Goal: Find contact information: Find contact information

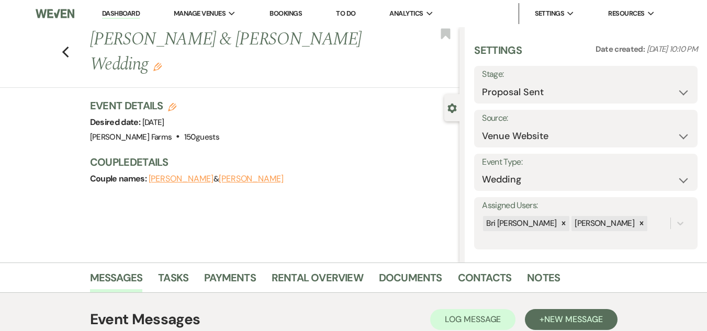
select select "6"
select select "5"
drag, startPoint x: 121, startPoint y: 15, endPoint x: 246, endPoint y: 22, distance: 124.7
click at [121, 15] on link "Dashboard" at bounding box center [121, 14] width 38 height 10
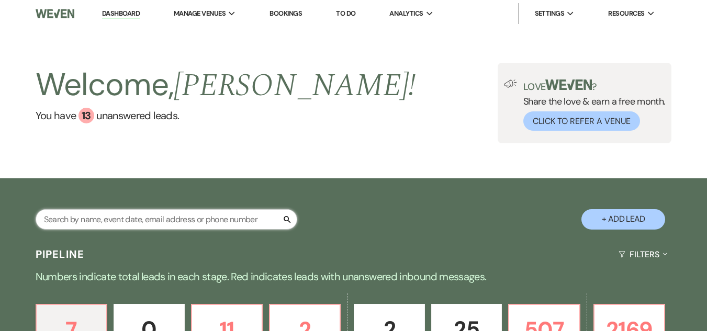
click at [156, 224] on input "text" at bounding box center [166, 219] width 261 height 20
type input "o"
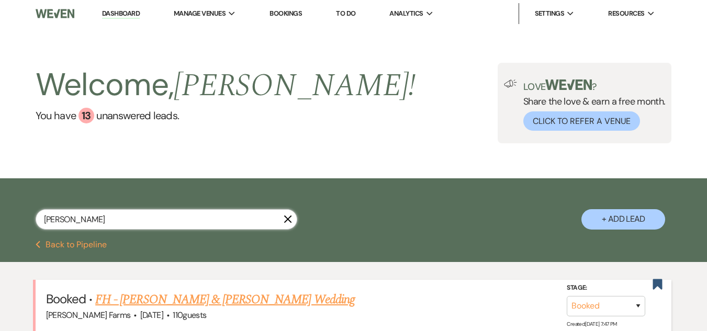
type input "[PERSON_NAME]"
click at [187, 299] on link "FH - [PERSON_NAME] & [PERSON_NAME] Wedding" at bounding box center [224, 299] width 259 height 19
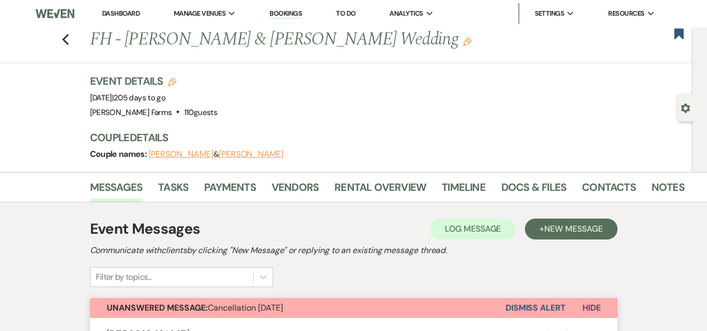
click at [117, 12] on link "Dashboard" at bounding box center [121, 13] width 38 height 9
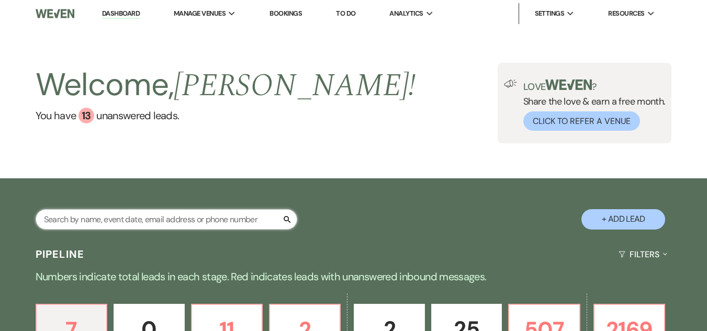
click at [161, 219] on input "text" at bounding box center [166, 219] width 261 height 20
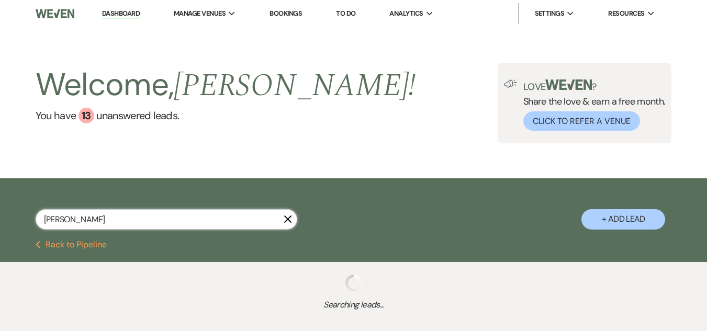
type input "jan"
select select "6"
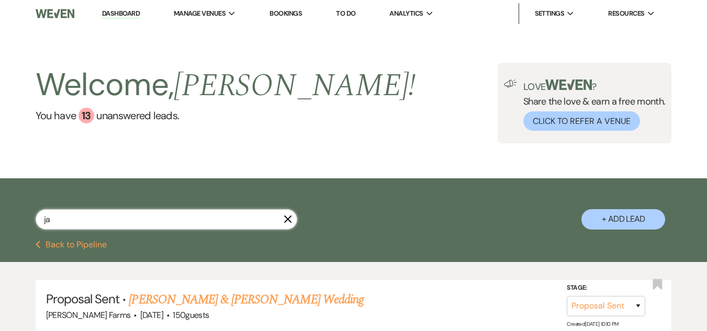
type input "j"
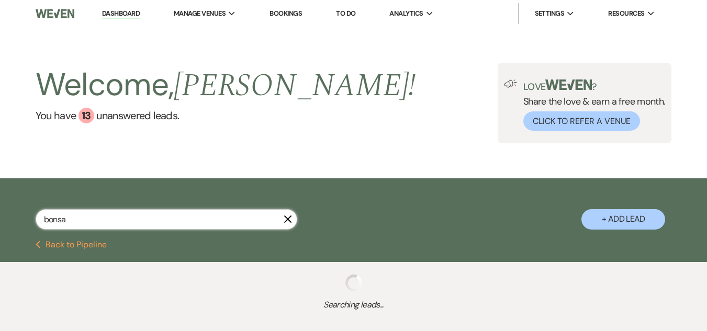
type input "bonsav"
select select "8"
select select "1"
select select "8"
select select "5"
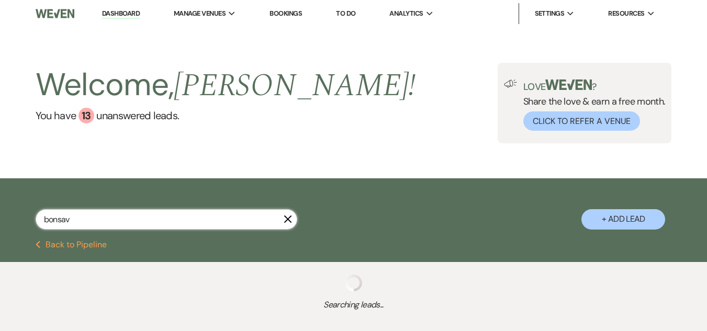
select select "6"
select select "8"
select select "5"
select select "8"
select select "5"
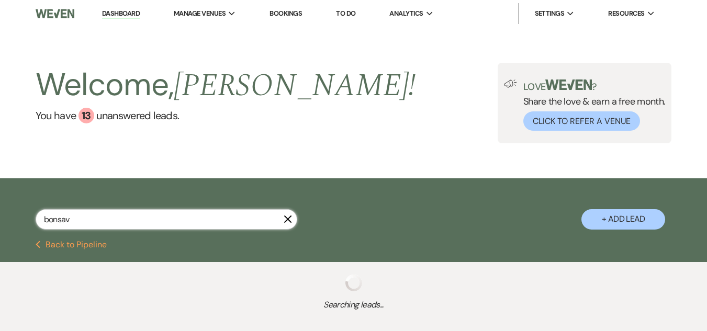
select select "8"
select select "5"
select select "8"
select select "5"
select select "8"
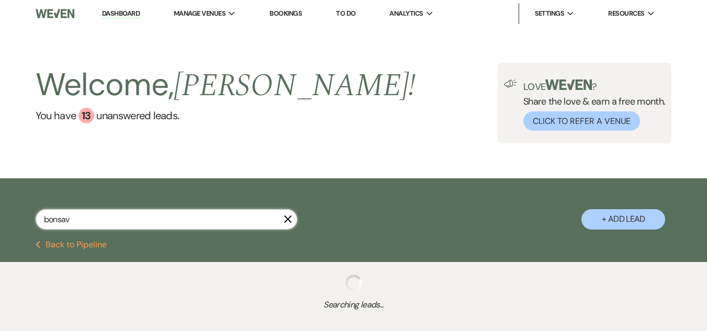
select select "5"
select select "8"
select select "10"
select select "8"
select select "5"
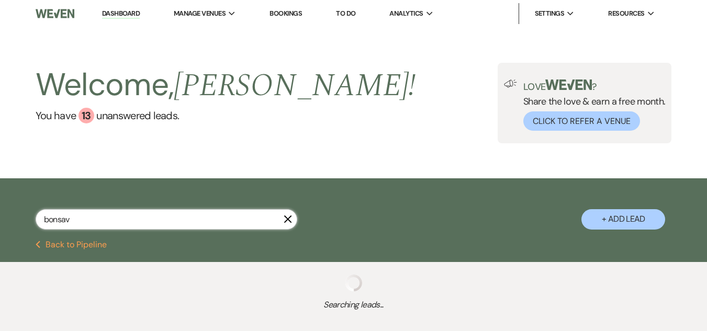
select select "8"
select select "5"
select select "8"
select select "6"
select select "8"
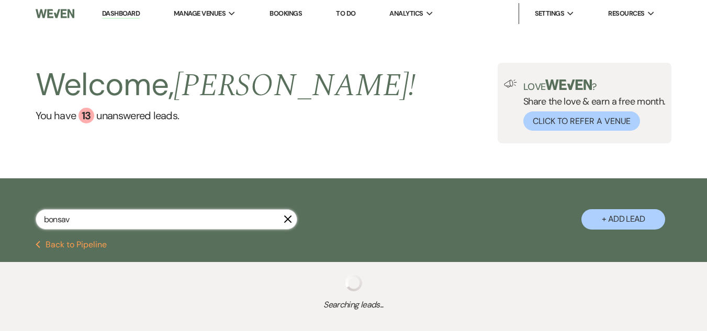
select select "5"
select select "8"
select select "5"
select select "6"
select select "8"
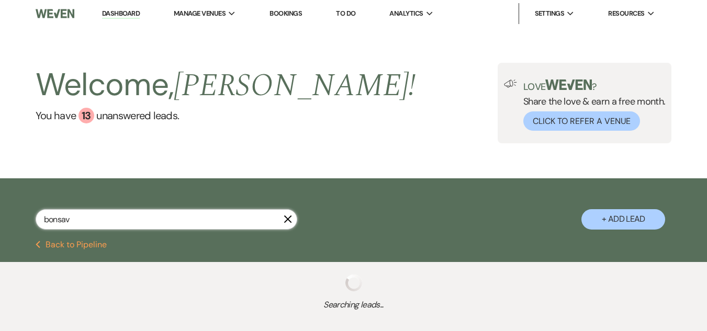
select select "5"
select select "8"
select select "4"
select select "8"
select select "4"
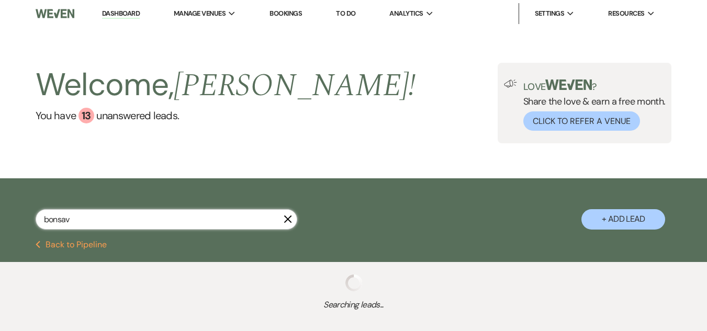
select select "8"
select select "5"
select select "8"
select select "4"
select select "8"
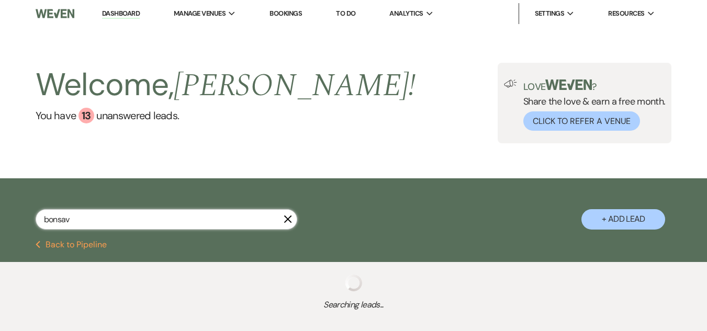
select select "5"
select select "8"
select select "5"
select select "8"
select select "5"
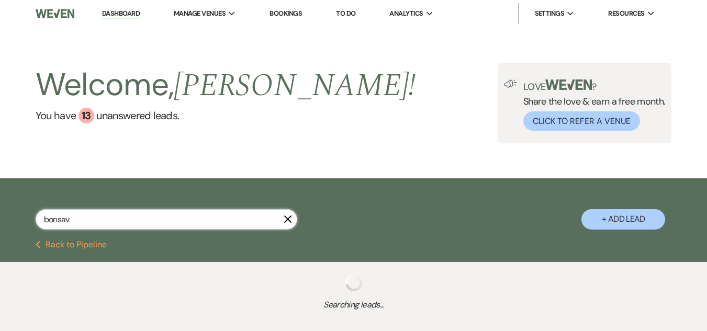
select select "8"
select select "5"
select select "8"
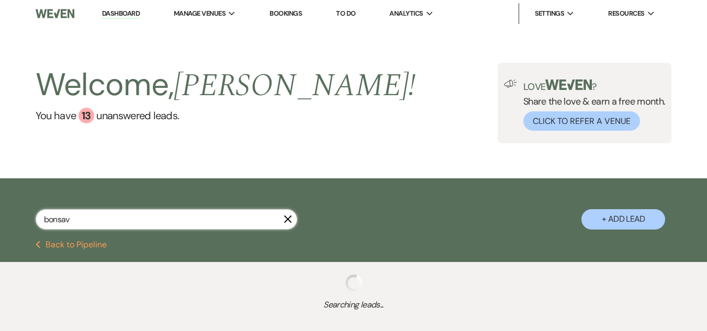
select select "5"
select select "8"
select select "5"
select select "8"
select select "5"
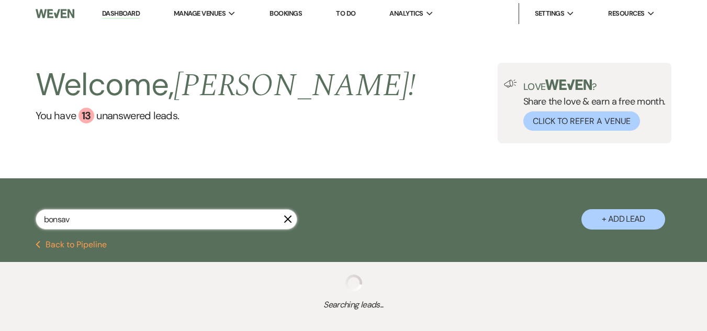
select select "8"
select select "5"
select select "8"
select select "5"
select select "8"
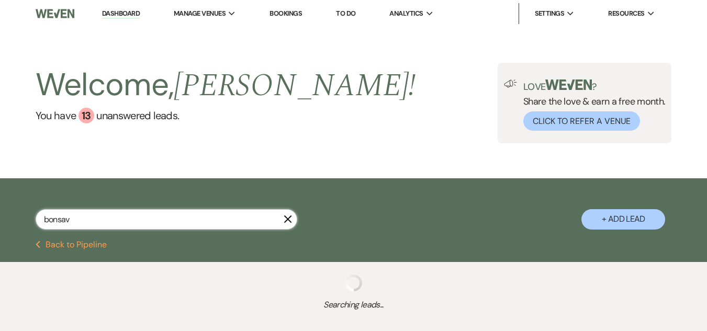
select select "5"
select select "8"
select select "6"
select select "8"
select select "5"
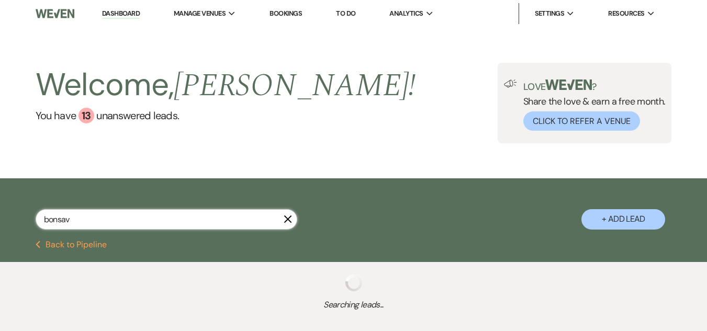
select select "8"
select select "5"
select select "8"
select select "5"
select select "8"
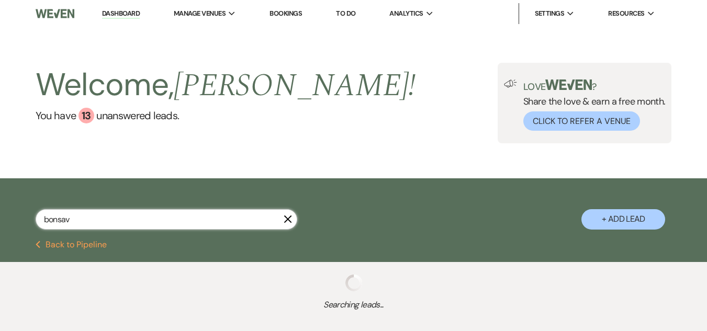
select select "5"
select select "8"
select select "5"
select select "8"
select select "5"
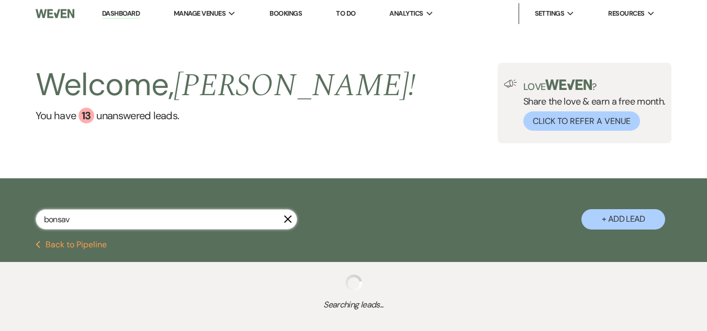
select select "8"
select select "1"
select select "8"
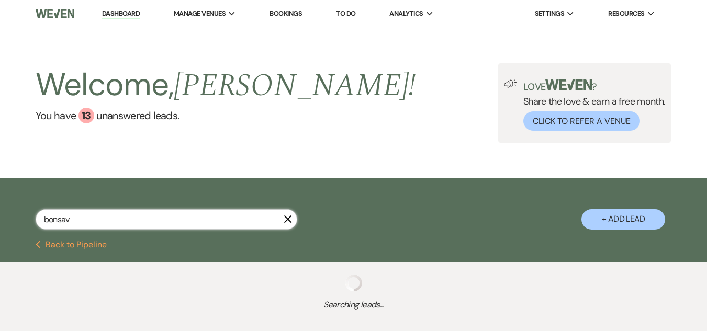
select select "5"
select select "8"
select select "5"
select select "8"
select select "7"
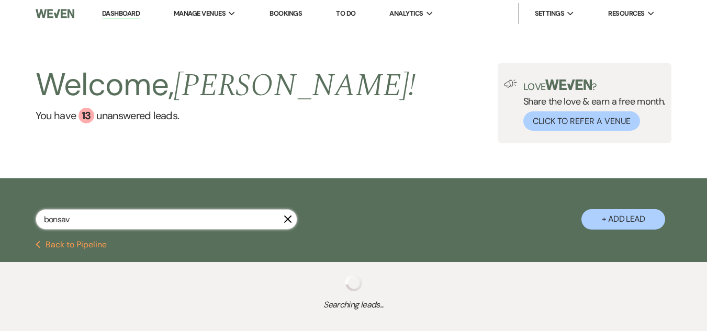
select select "8"
select select "5"
select select "8"
select select "11"
select select "8"
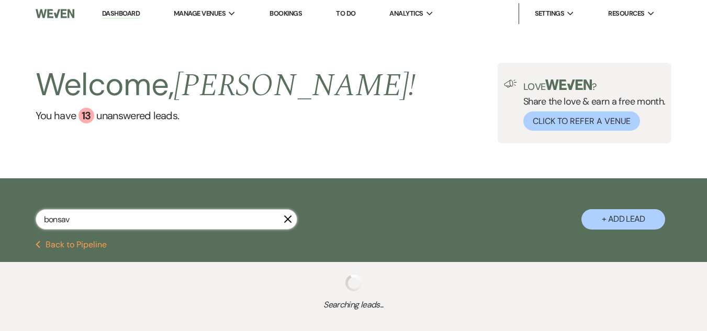
select select "5"
select select "8"
select select "5"
select select "8"
select select "5"
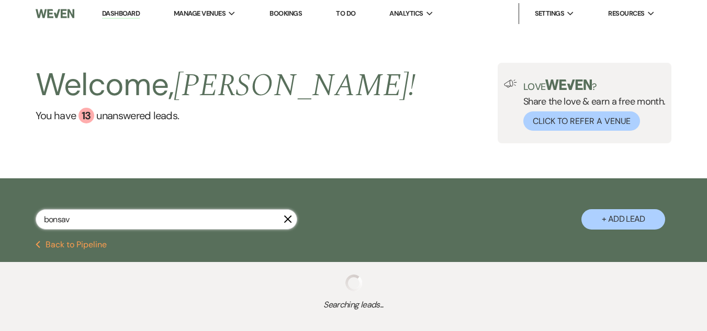
select select "8"
select select "5"
select select "8"
select select "5"
select select "8"
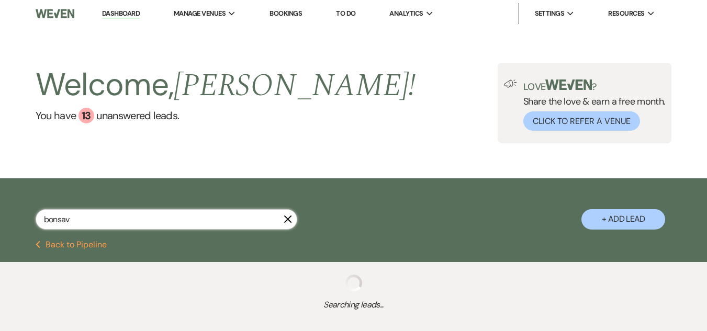
select select "1"
select select "8"
select select "5"
select select "8"
select select "1"
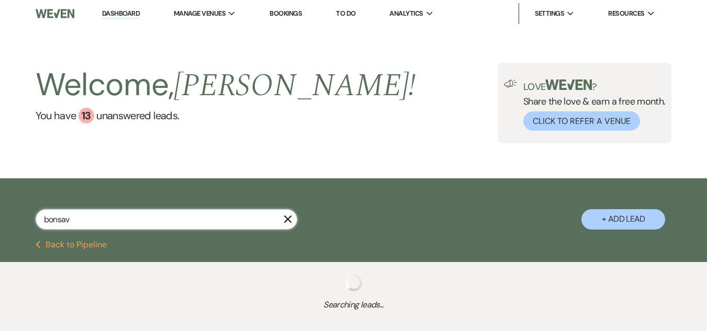
select select "8"
select select "5"
select select "8"
select select "5"
select select "8"
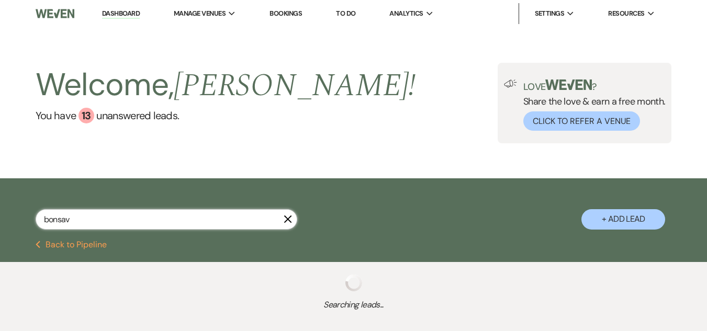
select select "5"
select select "8"
select select "7"
select select "8"
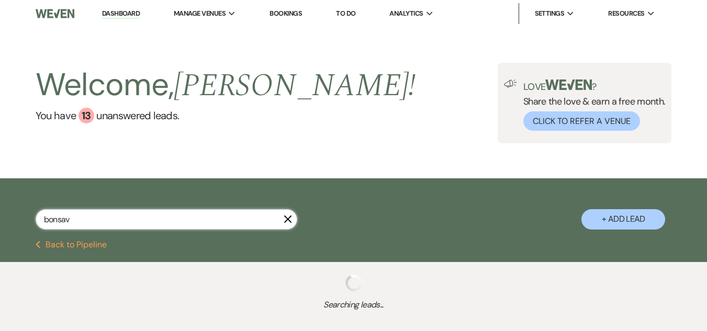
select select "5"
select select "8"
select select "5"
select select "8"
select select "5"
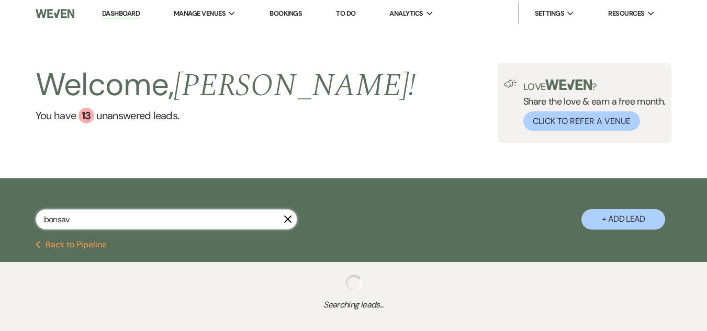
select select "8"
select select "5"
select select "8"
select select "5"
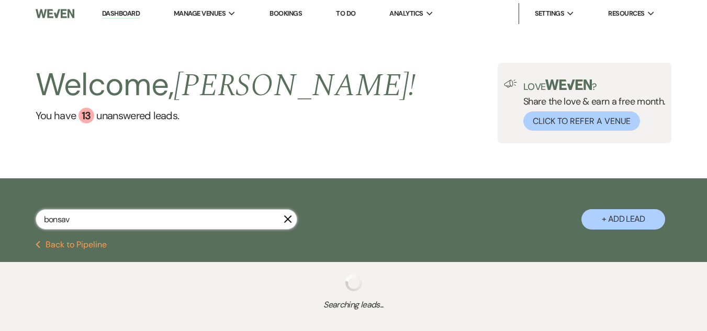
select select "8"
select select "1"
select select "8"
select select "5"
select select "8"
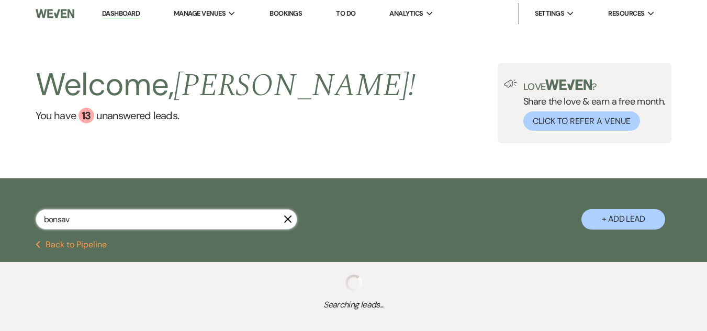
select select "1"
select select "8"
select select "5"
select select "8"
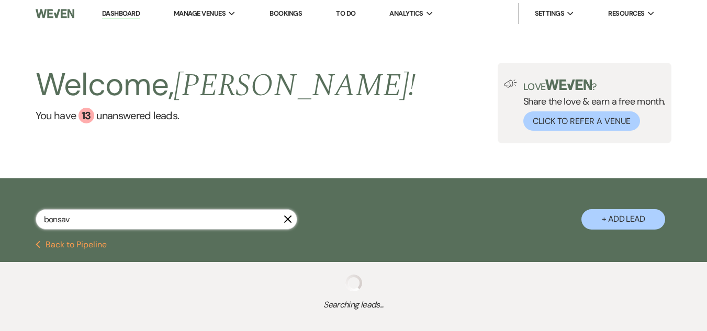
select select "8"
select select "1"
select select "8"
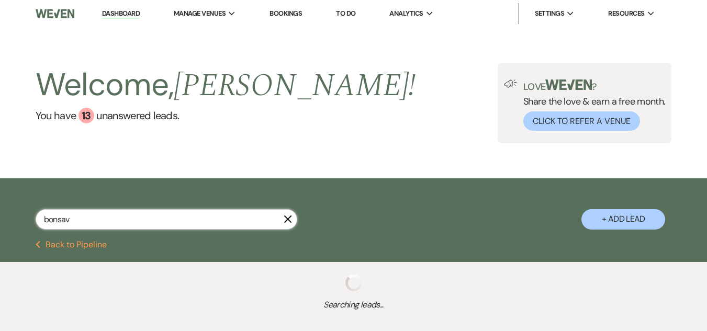
select select "8"
select select "6"
select select "8"
select select "1"
select select "8"
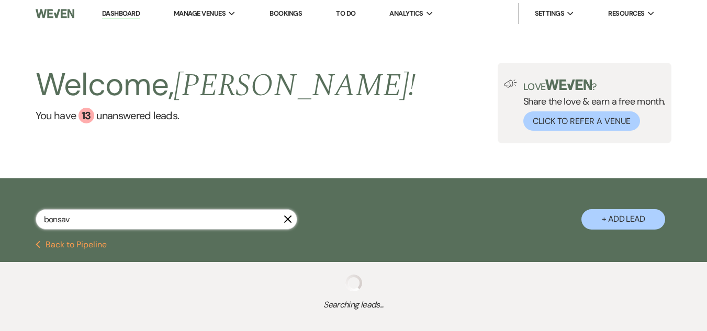
select select "1"
select select "8"
select select "1"
select select "8"
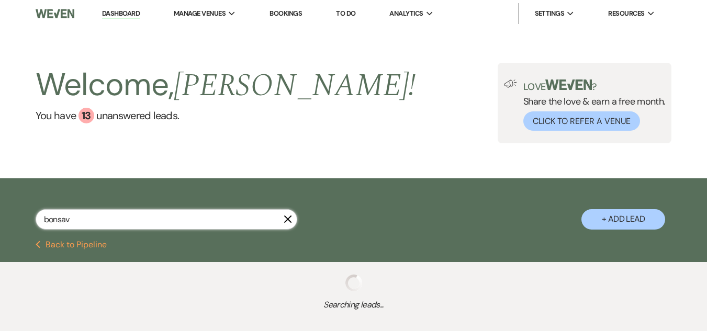
select select "1"
select select "8"
select select "1"
select select "8"
select select "6"
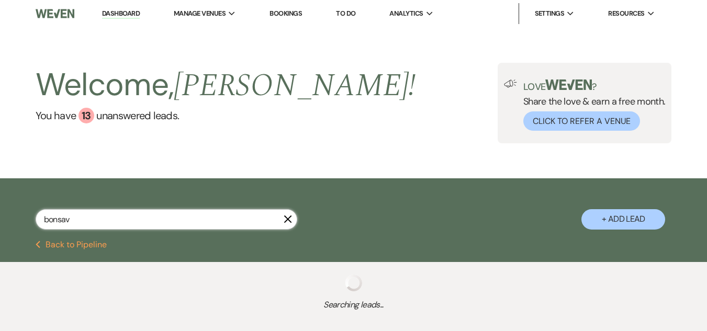
select select "8"
select select "6"
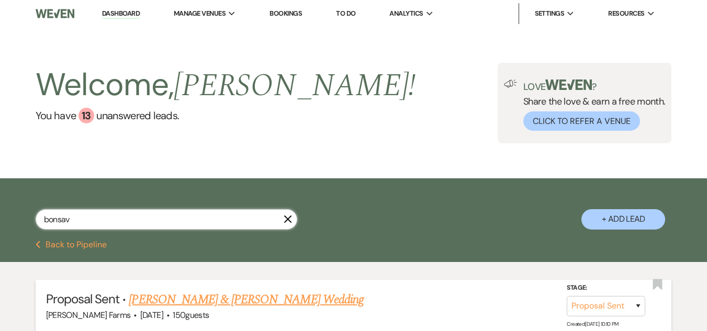
type input "bonsav"
click at [234, 298] on link "[PERSON_NAME] & [PERSON_NAME] Wedding" at bounding box center [246, 299] width 234 height 19
select select "6"
select select "5"
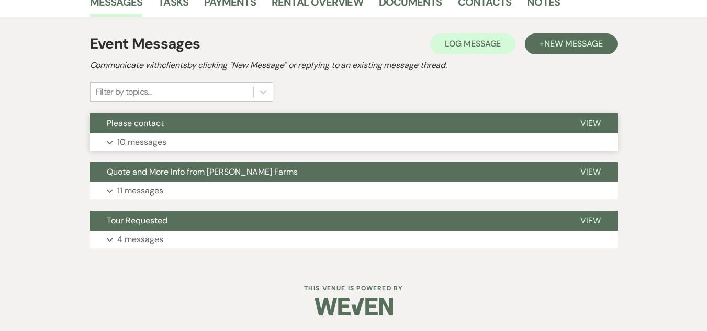
click at [141, 132] on button "Please contact" at bounding box center [326, 123] width 473 height 20
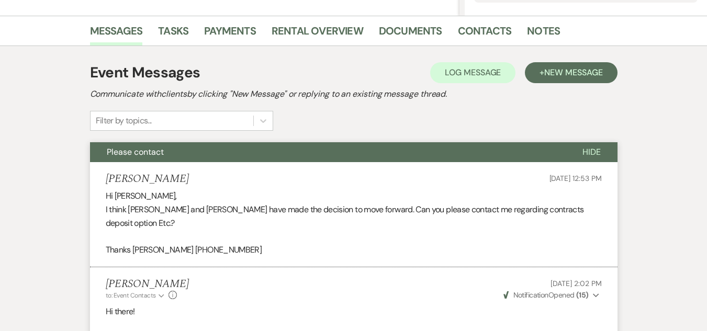
scroll to position [276, 0]
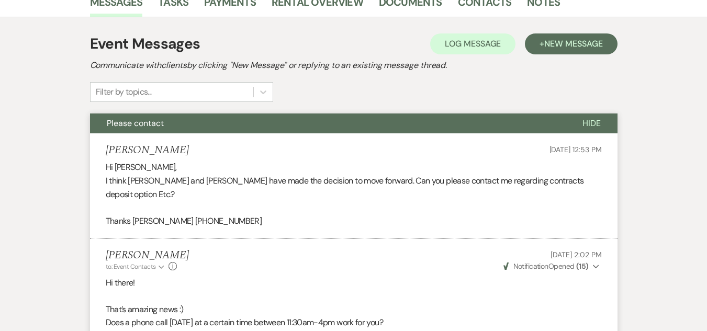
click at [256, 222] on li "[PERSON_NAME] [DATE] 12:53 PM Hi [PERSON_NAME], I think [PERSON_NAME] and [PERS…" at bounding box center [353, 186] width 527 height 106
click at [241, 214] on p "Thanks [PERSON_NAME] [PHONE_NUMBER]" at bounding box center [354, 221] width 496 height 14
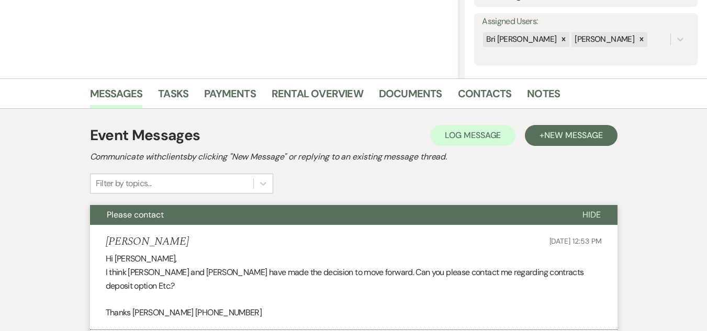
scroll to position [171, 0]
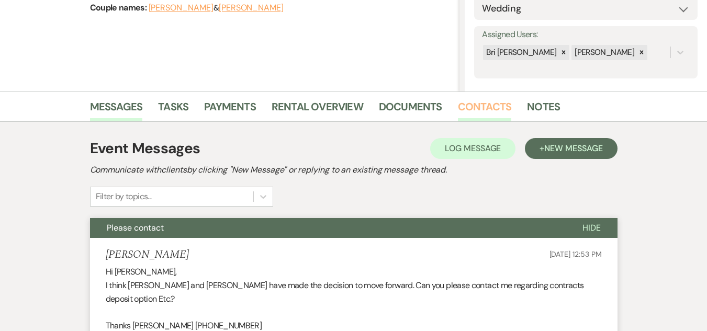
click at [465, 103] on link "Contacts" at bounding box center [485, 109] width 54 height 23
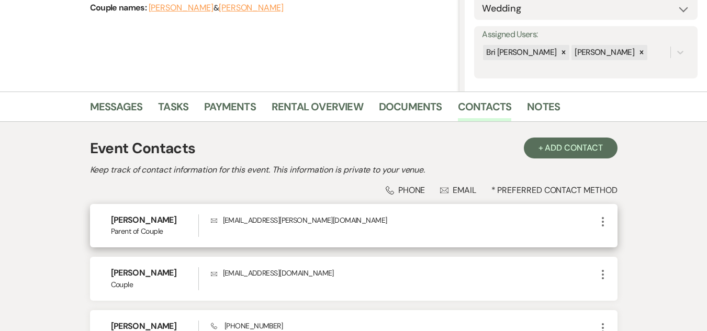
click at [248, 223] on p "Envelope [EMAIL_ADDRESS][PERSON_NAME][DOMAIN_NAME]" at bounding box center [403, 220] width 385 height 12
click at [246, 222] on p "Envelope [EMAIL_ADDRESS][PERSON_NAME][DOMAIN_NAME]" at bounding box center [403, 220] width 385 height 12
click at [282, 223] on p "Envelope [EMAIL_ADDRESS][PERSON_NAME][DOMAIN_NAME]" at bounding box center [403, 220] width 385 height 12
drag, startPoint x: 283, startPoint y: 219, endPoint x: 218, endPoint y: 223, distance: 66.0
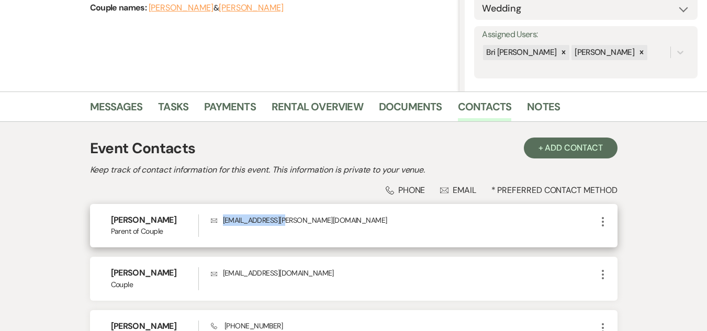
click at [218, 223] on p "Envelope [EMAIL_ADDRESS][PERSON_NAME][DOMAIN_NAME]" at bounding box center [403, 220] width 385 height 12
copy p "[EMAIL_ADDRESS][PERSON_NAME][DOMAIN_NAME]"
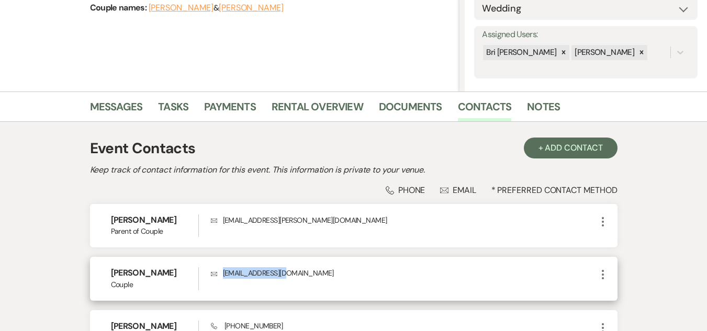
drag, startPoint x: 287, startPoint y: 274, endPoint x: 222, endPoint y: 282, distance: 65.8
click at [222, 282] on div "Envelope [EMAIL_ADDRESS][DOMAIN_NAME]" at bounding box center [403, 278] width 385 height 22
copy p "[EMAIL_ADDRESS][DOMAIN_NAME]"
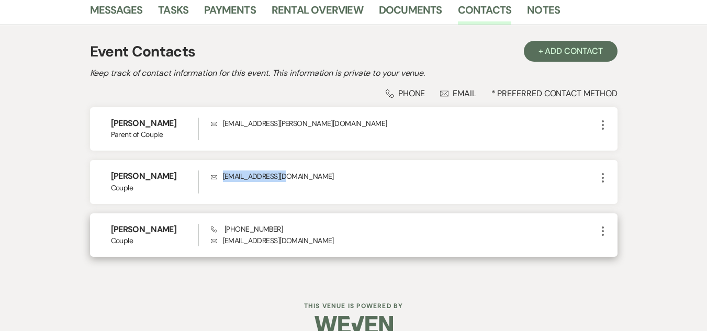
scroll to position [276, 0]
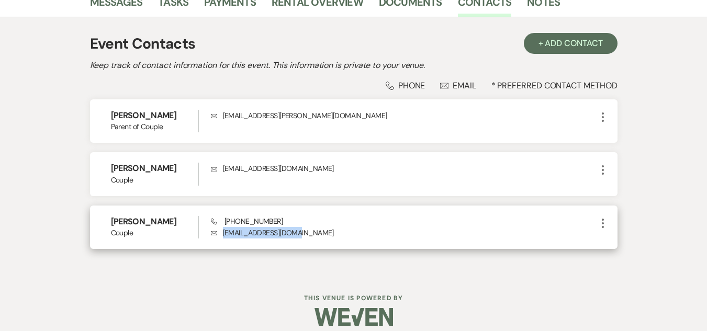
drag, startPoint x: 300, startPoint y: 234, endPoint x: 222, endPoint y: 241, distance: 77.7
click at [222, 241] on div "[PERSON_NAME] Couple Phone [PHONE_NUMBER] Envelope [EMAIL_ADDRESS][DOMAIN_NAME]…" at bounding box center [353, 227] width 527 height 43
copy p "[EMAIL_ADDRESS][DOMAIN_NAME]"
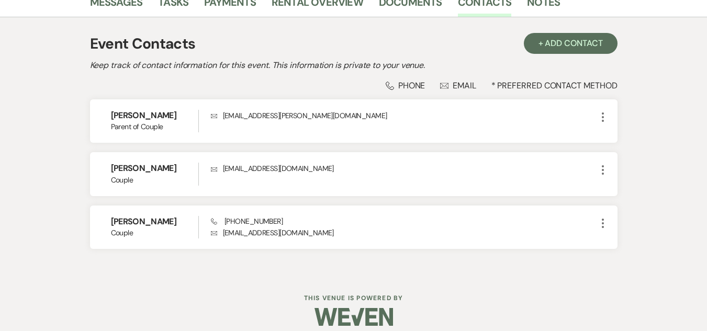
click at [18, 154] on div "Messages Tasks Payments Rental Overview Documents Contacts Notes Event Contacts…" at bounding box center [353, 130] width 707 height 287
click at [119, 5] on link "Messages" at bounding box center [116, 5] width 53 height 23
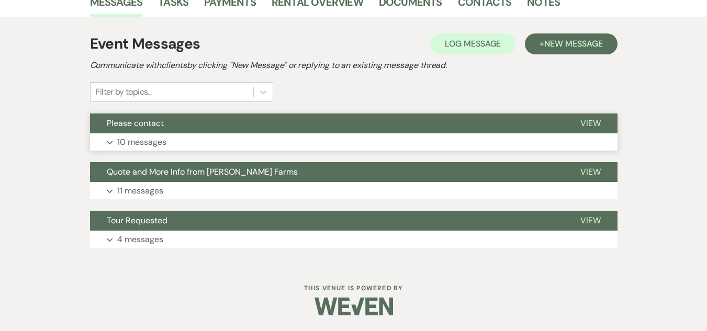
click at [133, 126] on span "Please contact" at bounding box center [135, 123] width 57 height 11
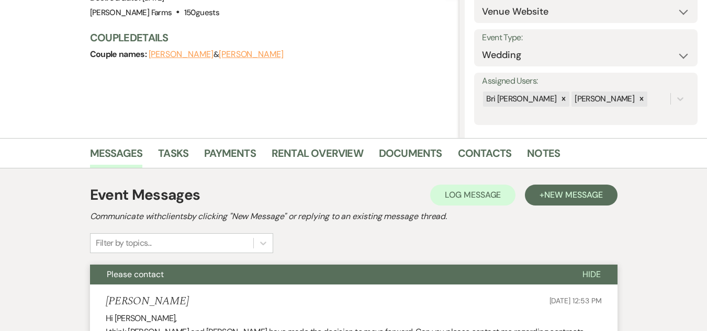
scroll to position [119, 0]
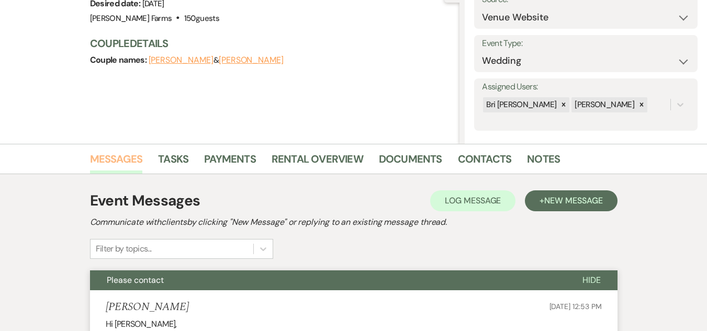
click at [112, 160] on link "Messages" at bounding box center [116, 162] width 53 height 23
click at [486, 162] on link "Contacts" at bounding box center [485, 162] width 54 height 23
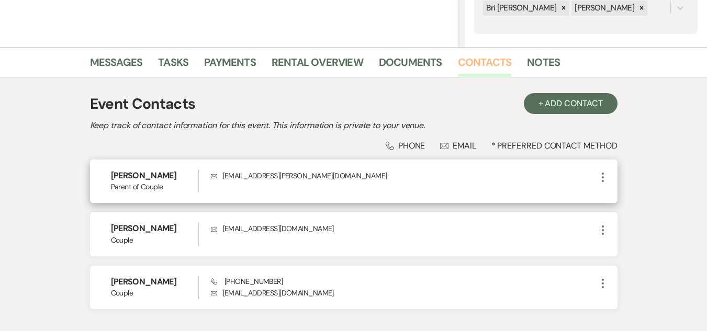
scroll to position [223, 0]
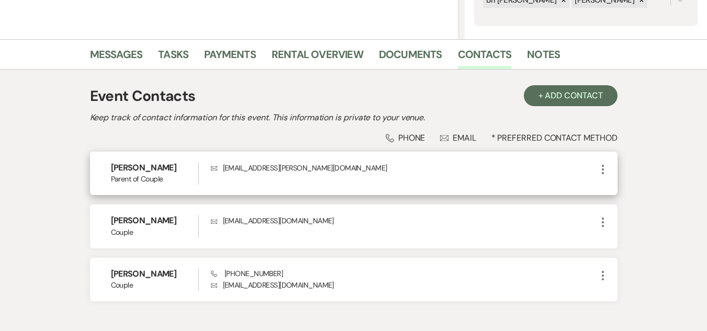
click at [247, 167] on p "Envelope [EMAIL_ADDRESS][PERSON_NAME][DOMAIN_NAME]" at bounding box center [403, 168] width 385 height 12
copy div "[EMAIL_ADDRESS][PERSON_NAME][DOMAIN_NAME] More"
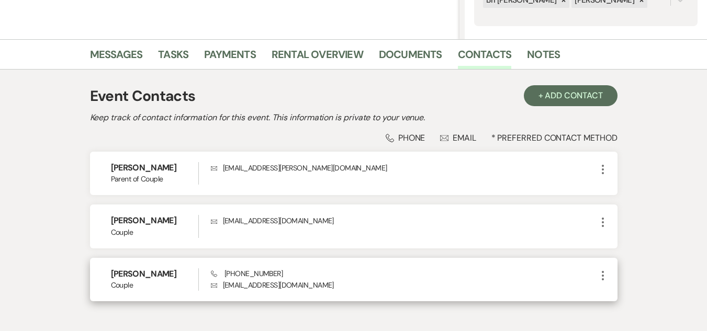
click at [257, 289] on p "Envelope [EMAIL_ADDRESS][DOMAIN_NAME]" at bounding box center [403, 285] width 385 height 12
copy div "[EMAIL_ADDRESS][DOMAIN_NAME] More"
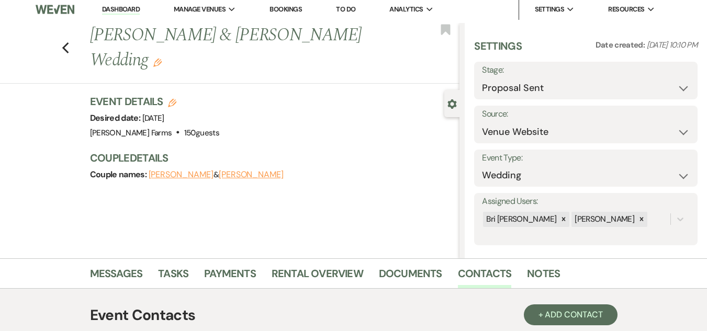
scroll to position [0, 0]
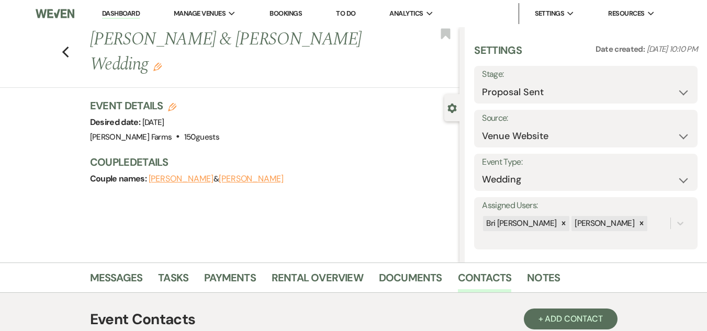
click at [109, 12] on link "Dashboard" at bounding box center [121, 14] width 38 height 10
